Goal: Task Accomplishment & Management: Complete application form

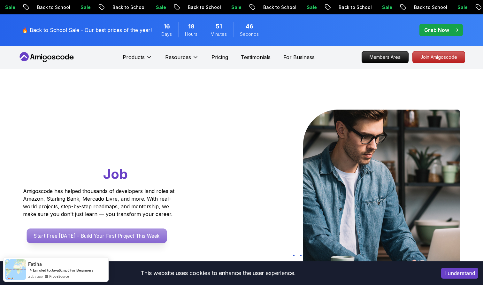
click at [118, 237] on p "Start Free Today - Build Your First Project This Week" at bounding box center [97, 236] width 140 height 15
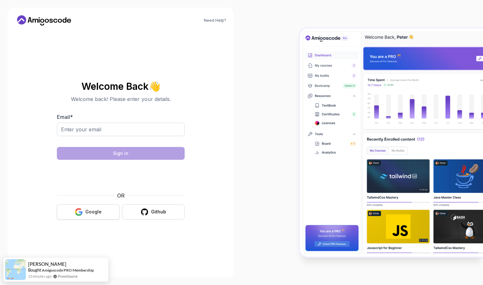
click at [103, 211] on button "Google" at bounding box center [88, 212] width 63 height 15
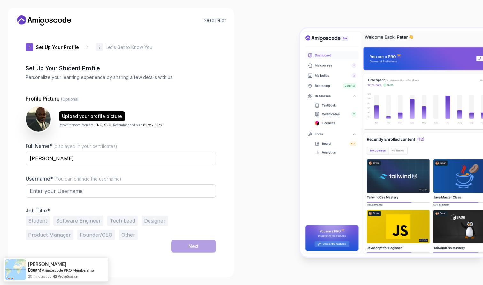
type input "gentlerabbit40e3d"
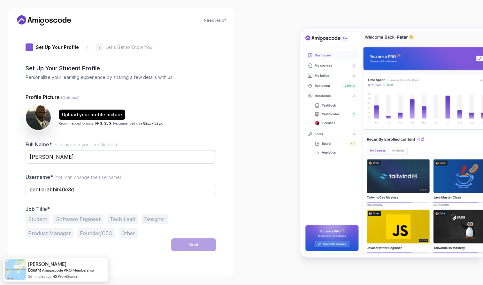
click at [42, 220] on button "Student" at bounding box center [38, 219] width 24 height 10
click at [194, 241] on button "Next" at bounding box center [193, 245] width 45 height 13
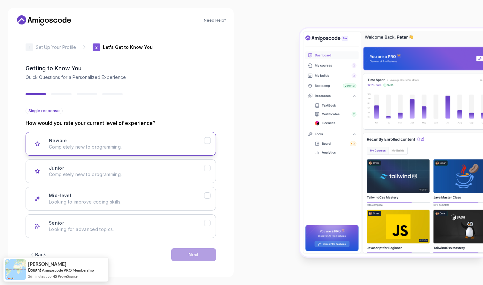
click at [156, 149] on p "Completely new to programming." at bounding box center [126, 147] width 155 height 6
click at [199, 254] on button "Next" at bounding box center [193, 254] width 45 height 13
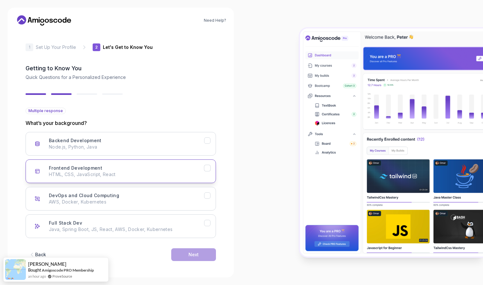
click at [193, 173] on p "HTML, CSS, JavaScript, React" at bounding box center [126, 174] width 155 height 6
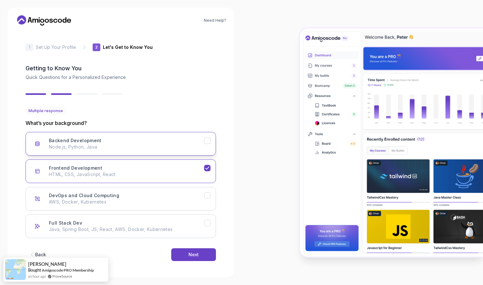
click at [195, 149] on p "Node.js, Python, Java" at bounding box center [126, 147] width 155 height 6
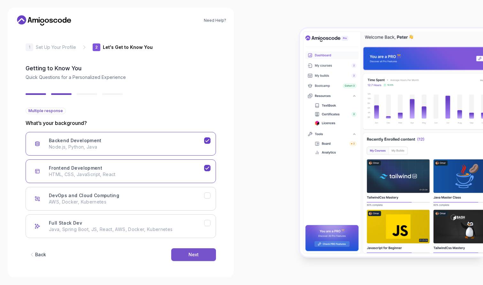
click at [194, 251] on button "Next" at bounding box center [193, 254] width 45 height 13
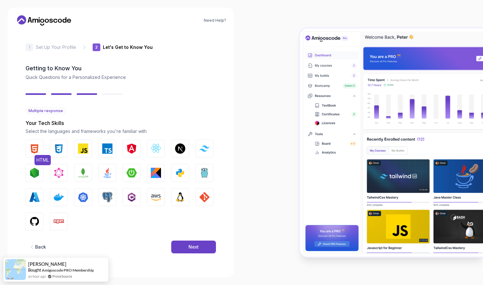
click at [35, 150] on img "button" at bounding box center [34, 149] width 10 height 10
click at [59, 149] on img "button" at bounding box center [59, 149] width 10 height 10
click at [82, 146] on img "button" at bounding box center [83, 149] width 10 height 10
click at [176, 173] on img "button" at bounding box center [180, 173] width 10 height 10
click at [181, 153] on img "button" at bounding box center [180, 149] width 10 height 10
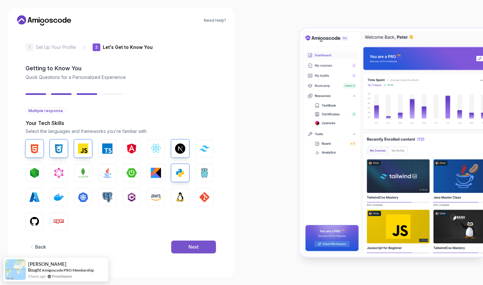
click at [195, 249] on div "Next" at bounding box center [194, 247] width 10 height 6
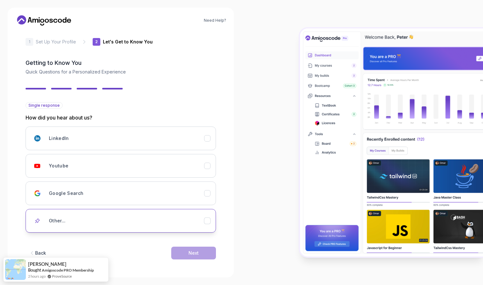
scroll to position [5, 0]
